Goal: Transaction & Acquisition: Purchase product/service

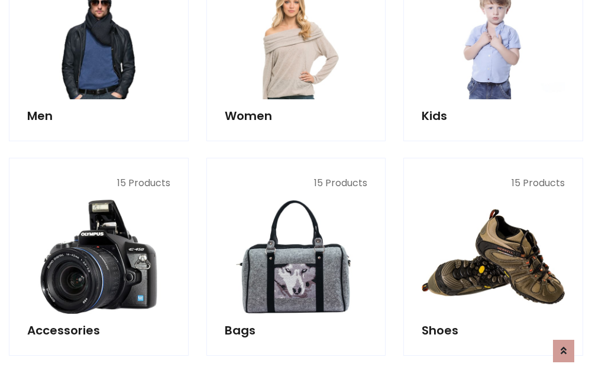
scroll to position [396, 0]
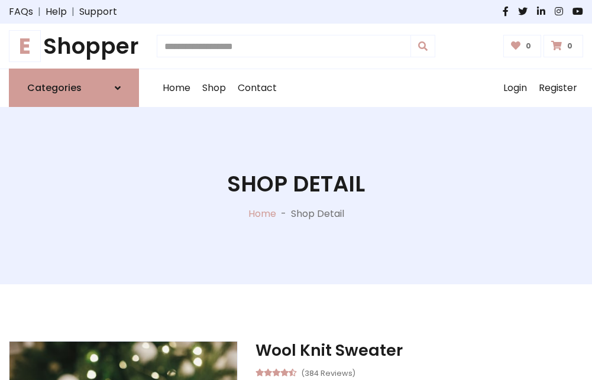
click at [74, 46] on h1 "E Shopper" at bounding box center [74, 46] width 130 height 26
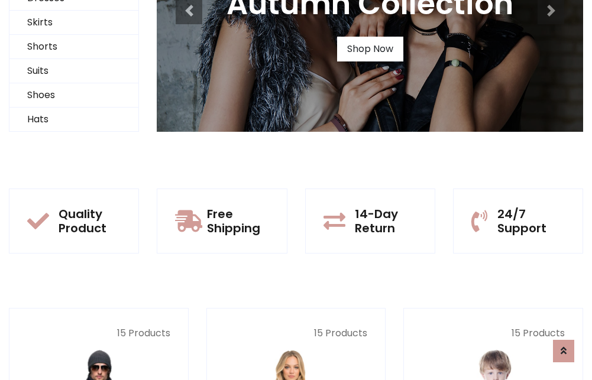
scroll to position [114, 0]
